Goal: Task Accomplishment & Management: Manage account settings

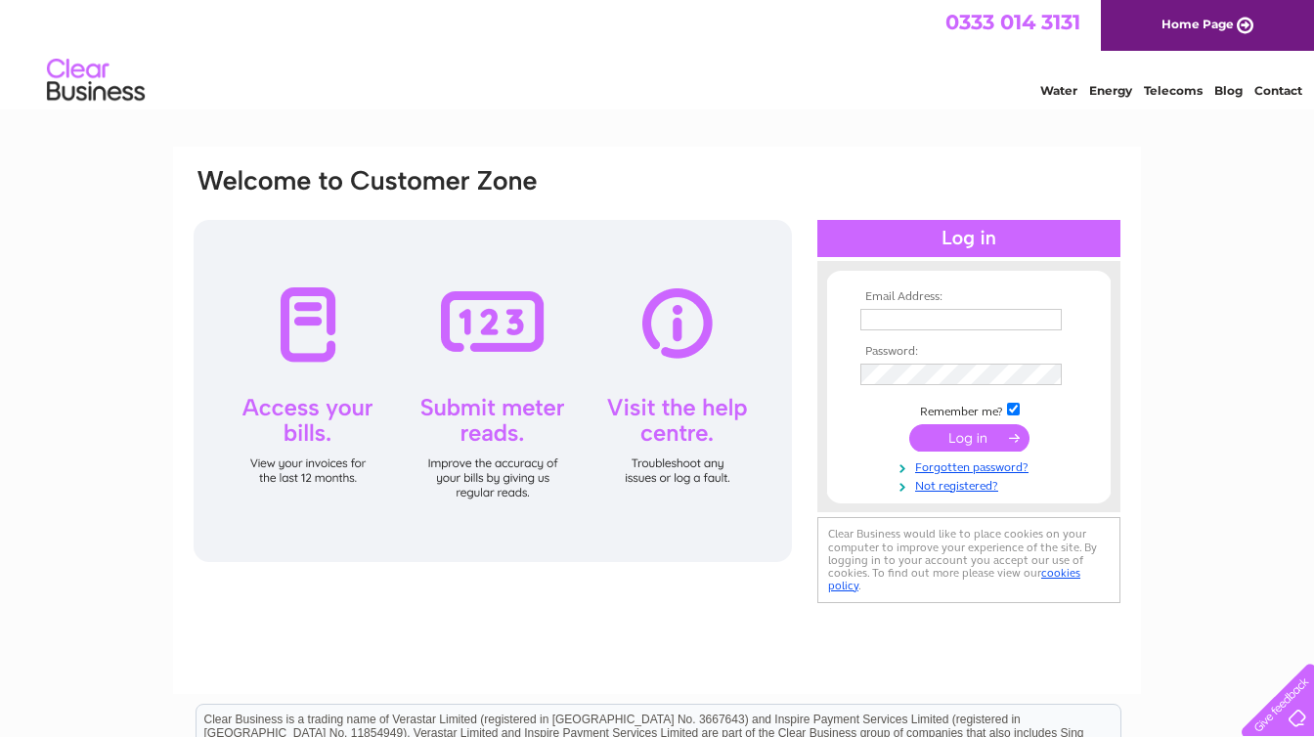
click at [308, 336] on div at bounding box center [493, 391] width 598 height 342
click at [931, 319] on input "text" at bounding box center [960, 320] width 201 height 22
type input "roger@herbertshair.com"
click at [965, 427] on input "submit" at bounding box center [969, 437] width 120 height 27
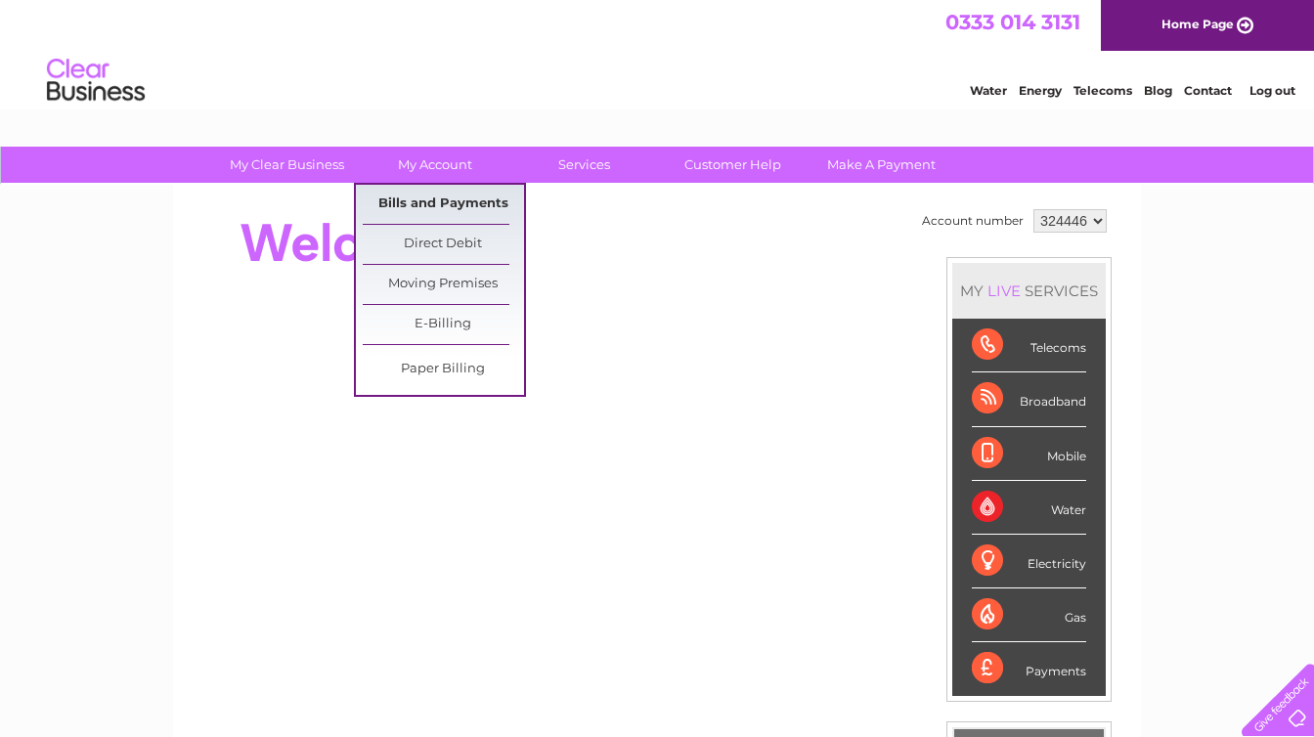
click at [427, 194] on link "Bills and Payments" at bounding box center [443, 204] width 161 height 39
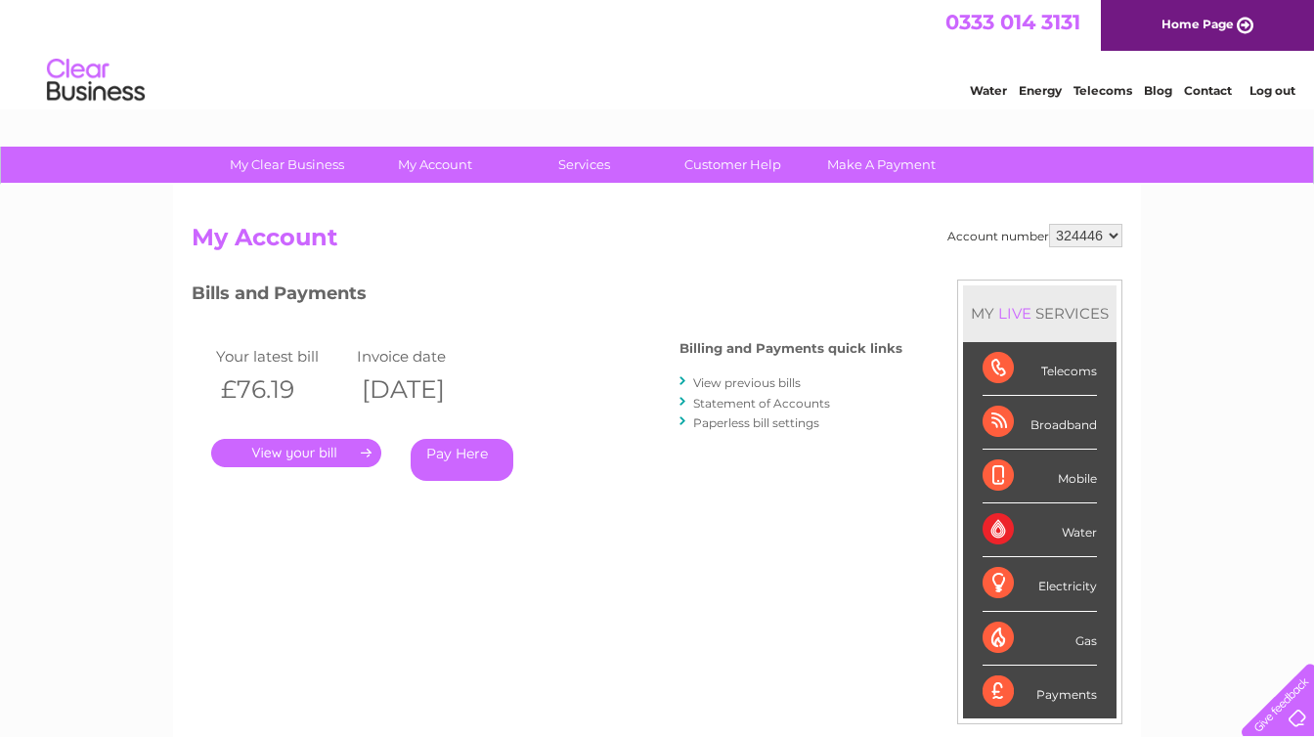
click at [281, 444] on link "." at bounding box center [296, 453] width 170 height 28
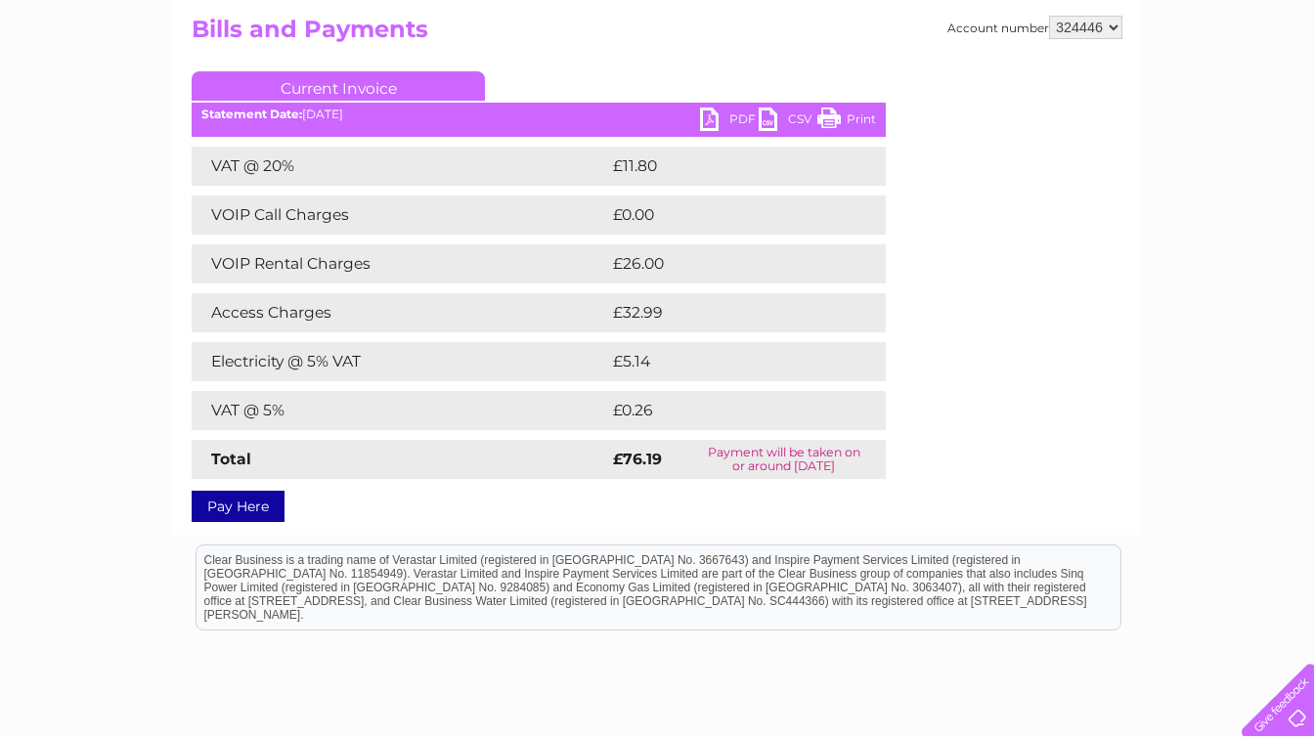
scroll to position [209, 0]
